Goal: Transaction & Acquisition: Obtain resource

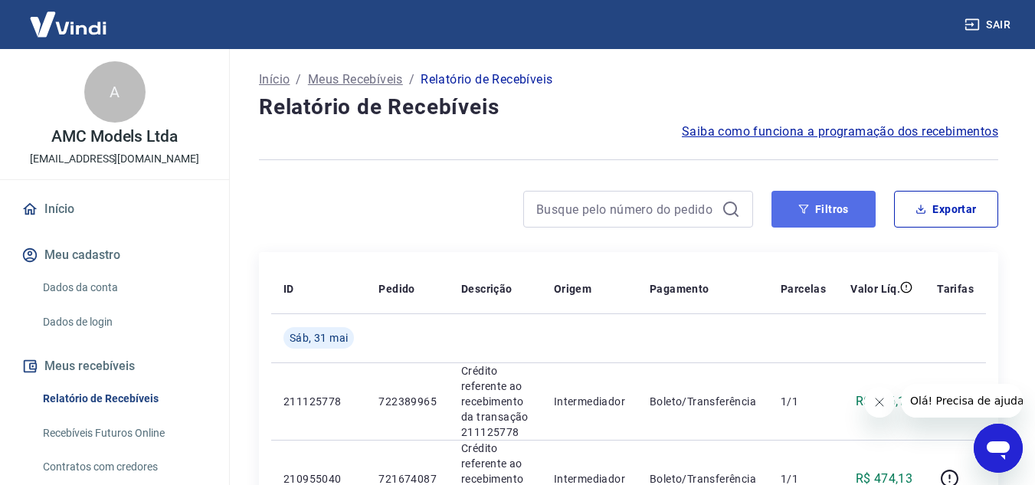
drag, startPoint x: 811, startPoint y: 202, endPoint x: 797, endPoint y: 200, distance: 13.9
click at [812, 203] on button "Filtros" at bounding box center [824, 209] width 104 height 37
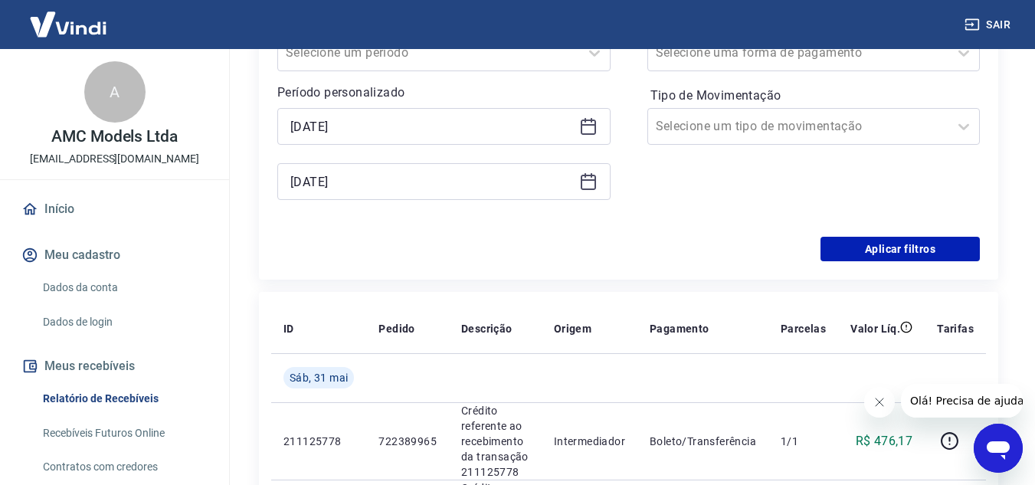
scroll to position [230, 0]
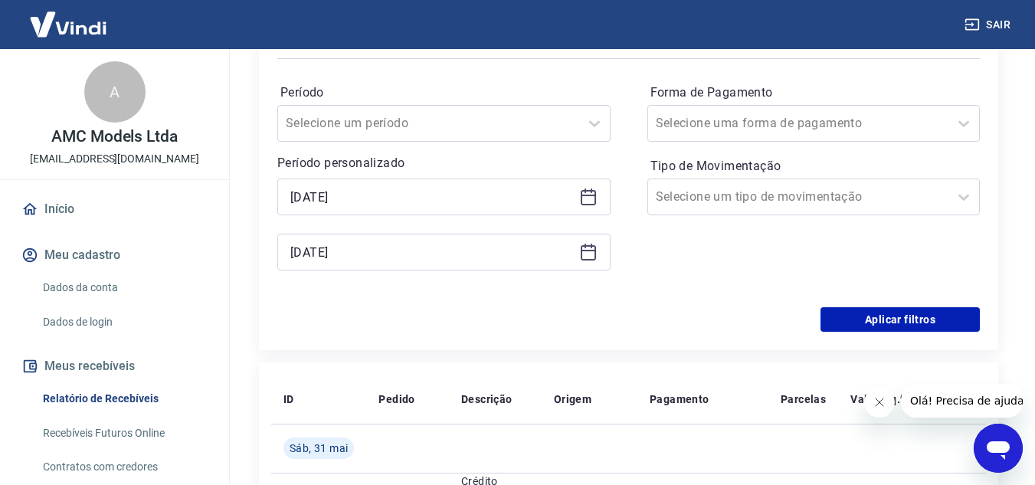
click at [587, 195] on icon at bounding box center [588, 196] width 15 height 2
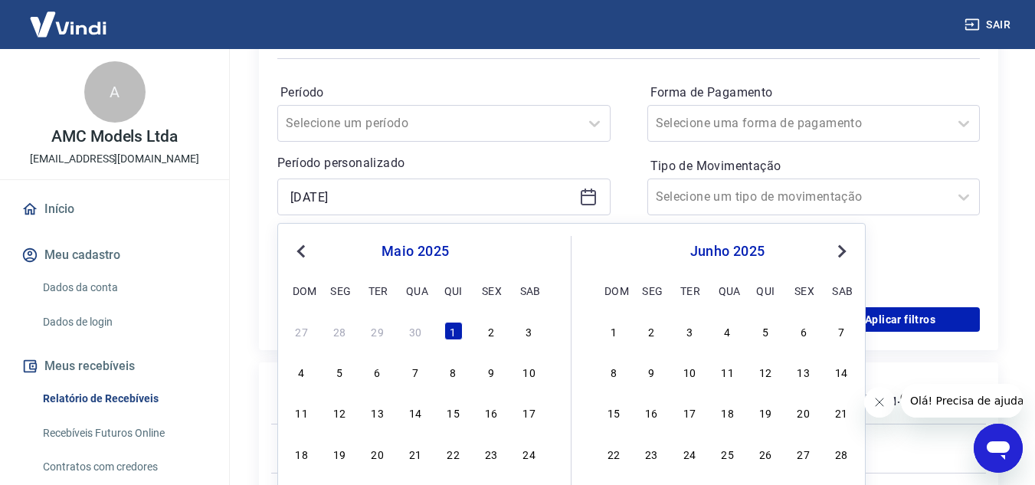
click at [303, 250] on span "Previous Month" at bounding box center [303, 251] width 0 height 18
click at [376, 330] on div "1" at bounding box center [378, 331] width 18 height 18
type input "[DATE]"
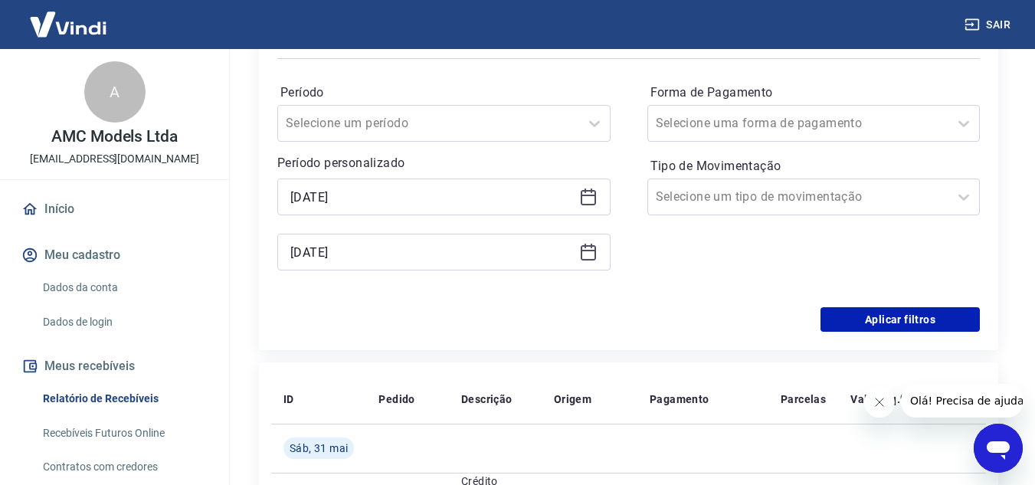
click at [585, 256] on icon at bounding box center [588, 252] width 18 height 18
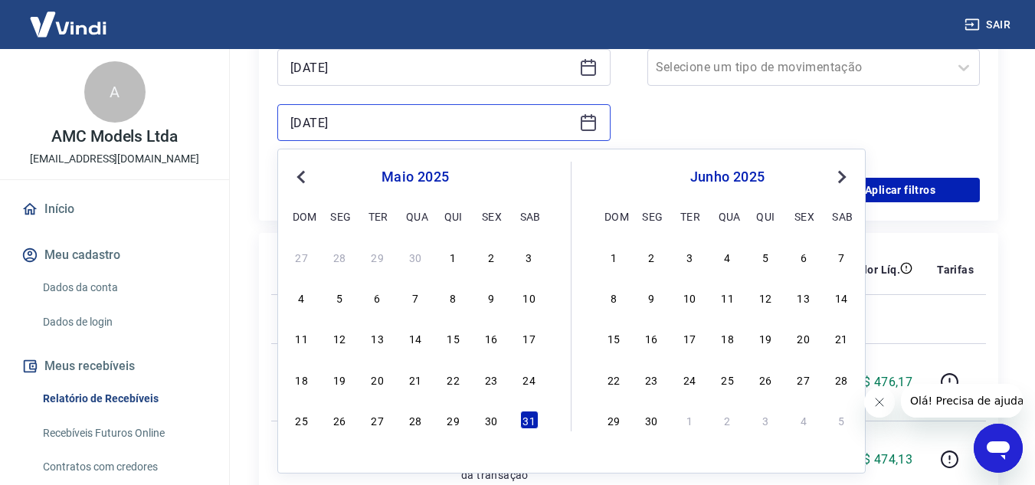
scroll to position [383, 0]
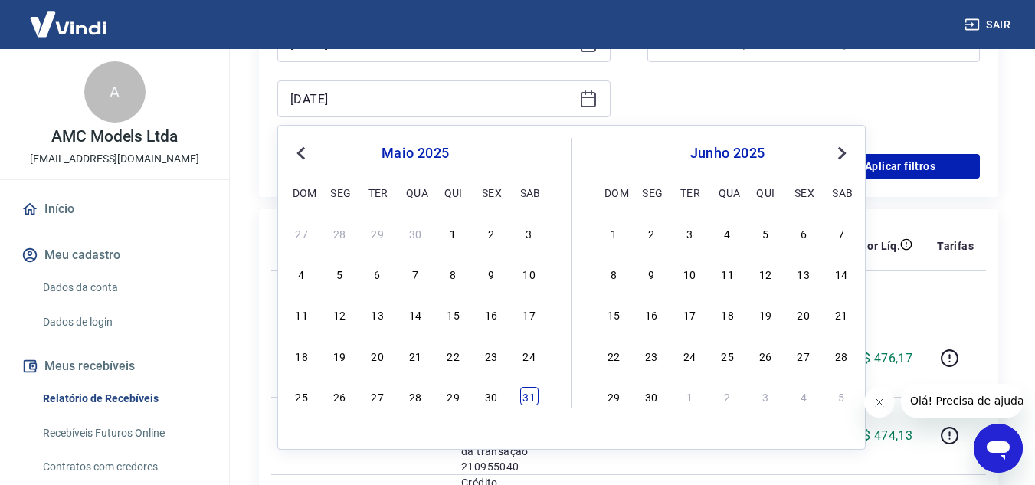
click at [526, 394] on div "31" at bounding box center [529, 396] width 18 height 18
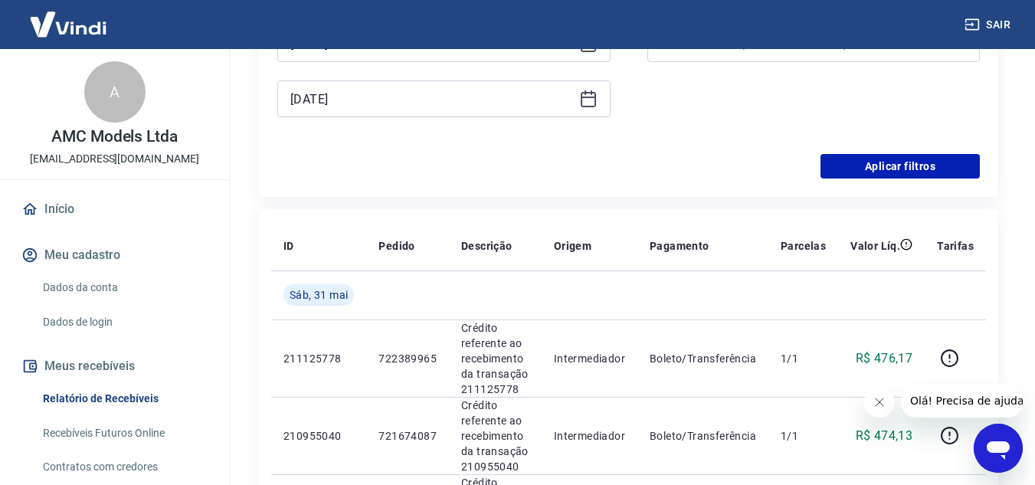
click at [584, 101] on icon at bounding box center [588, 99] width 18 height 18
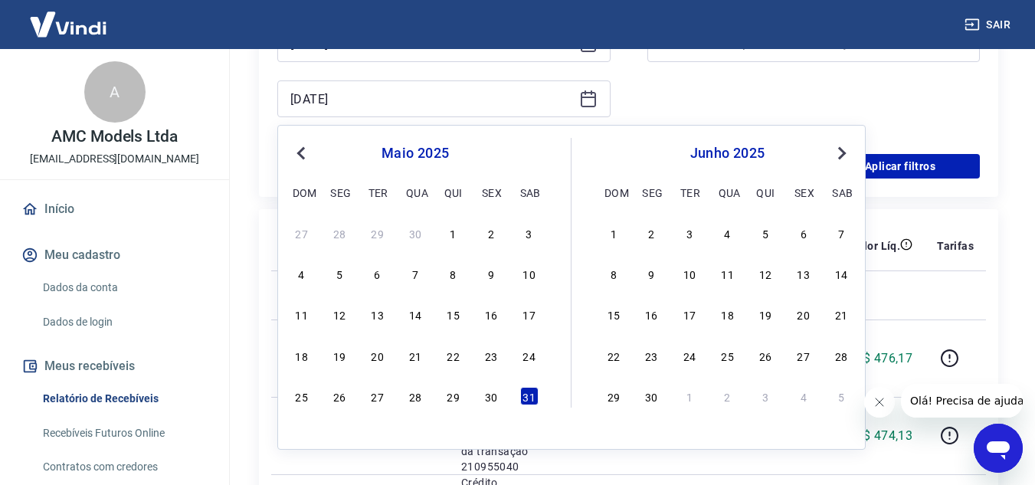
click at [296, 148] on button "Previous Month" at bounding box center [301, 153] width 18 height 18
click at [412, 400] on div "30" at bounding box center [415, 396] width 18 height 18
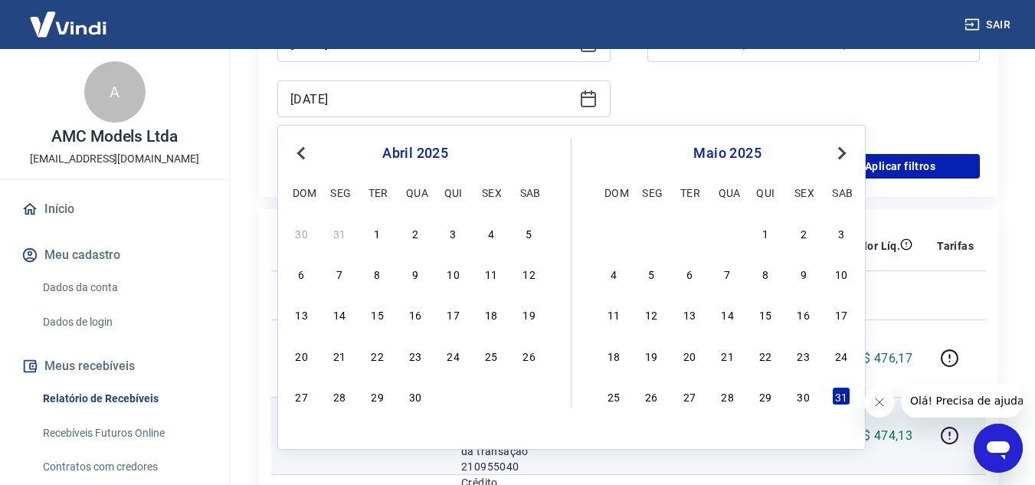
type input "[DATE]"
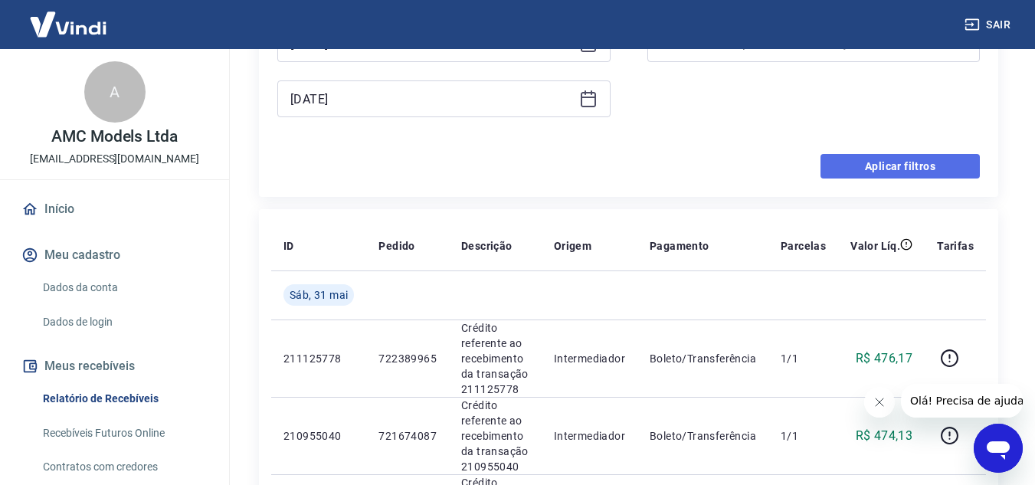
click at [858, 168] on button "Aplicar filtros" at bounding box center [900, 166] width 159 height 25
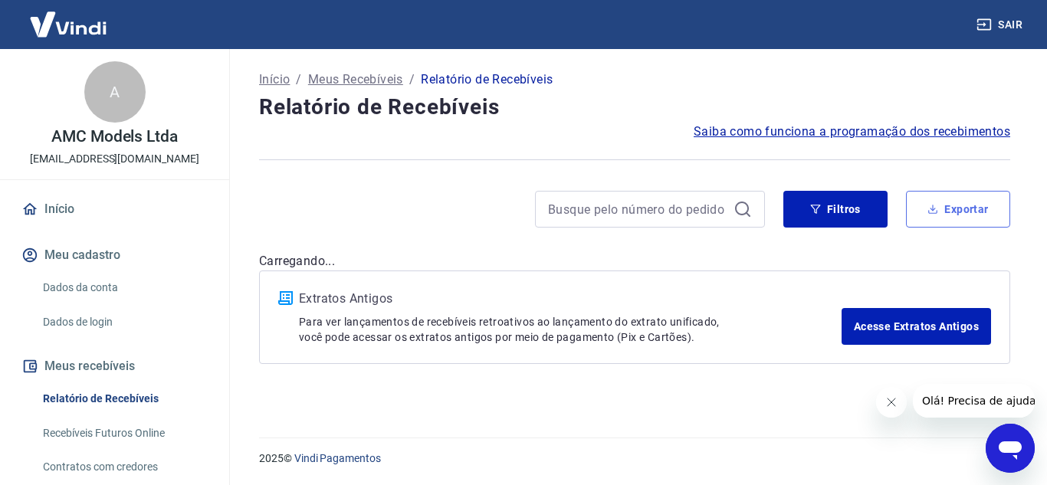
click at [953, 206] on button "Exportar" at bounding box center [958, 209] width 104 height 37
type input "[DATE]"
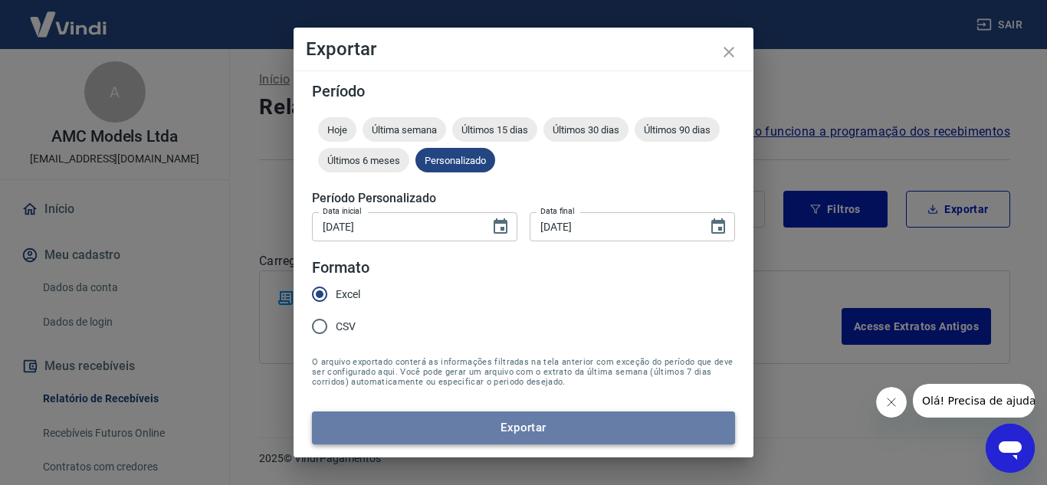
click at [493, 427] on button "Exportar" at bounding box center [523, 428] width 423 height 32
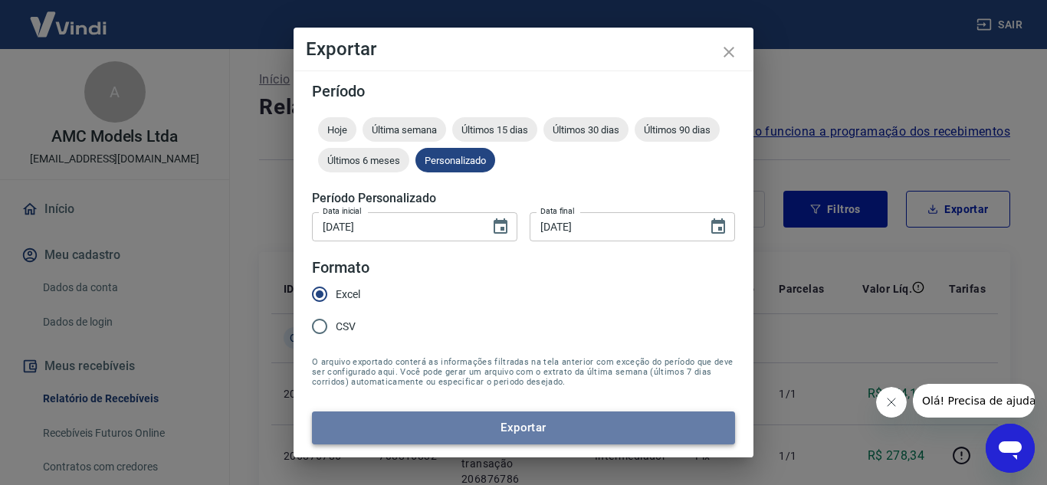
click at [514, 424] on button "Exportar" at bounding box center [523, 428] width 423 height 32
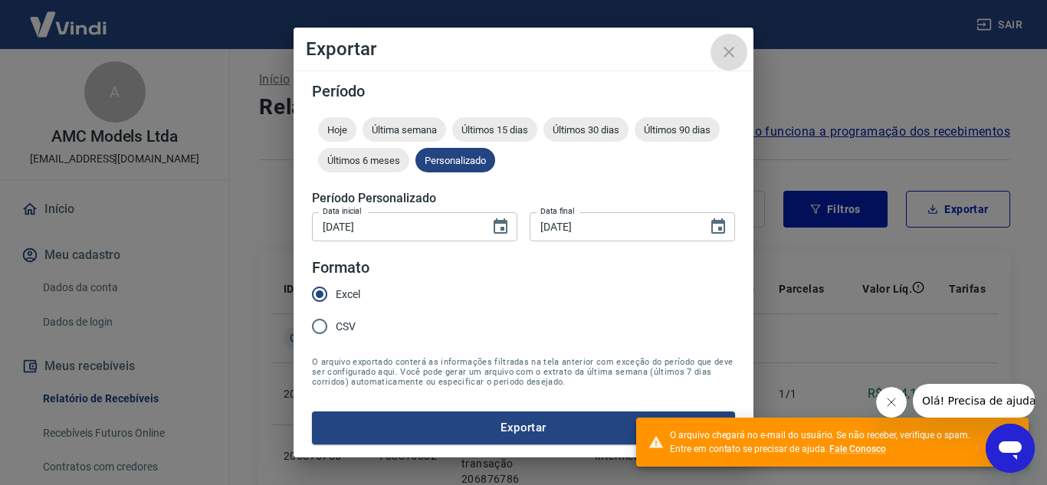
click at [728, 49] on icon "close" at bounding box center [729, 52] width 18 height 18
